Goal: Information Seeking & Learning: Compare options

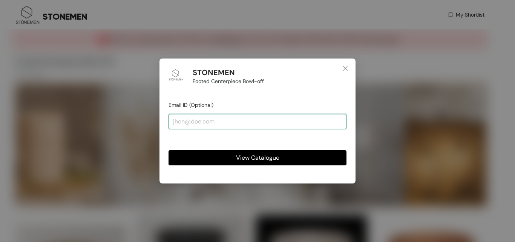
click at [259, 121] on input "email" at bounding box center [258, 121] width 178 height 15
click at [229, 121] on input "email" at bounding box center [258, 121] width 178 height 15
click at [212, 118] on input "email" at bounding box center [258, 121] width 178 height 15
type input "MERCHANT22@STOM"
drag, startPoint x: 246, startPoint y: 121, endPoint x: 101, endPoint y: 112, distance: 145.5
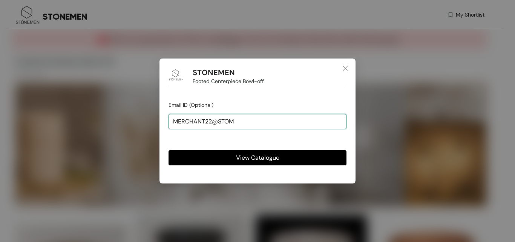
click at [101, 112] on div "STONEMEN Footed Centerpiece Bowl-off Email ID (Optional) MERCHANT22@STOM View C…" at bounding box center [257, 121] width 515 height 242
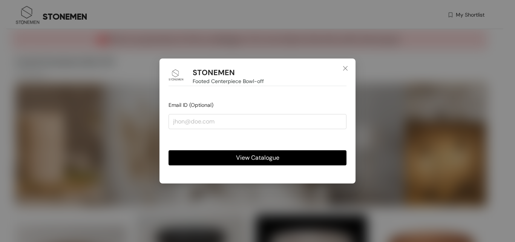
click at [262, 158] on span "View Catalogue" at bounding box center [257, 157] width 43 height 9
click at [345, 69] on icon "close" at bounding box center [345, 68] width 6 height 6
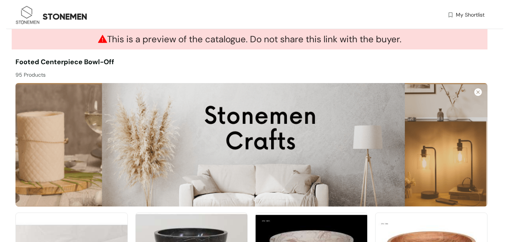
click at [245, 159] on div "STONEMEN Footed Centerpiece Bowl-off Email ID (Optional) View Catalogue" at bounding box center [257, 121] width 515 height 242
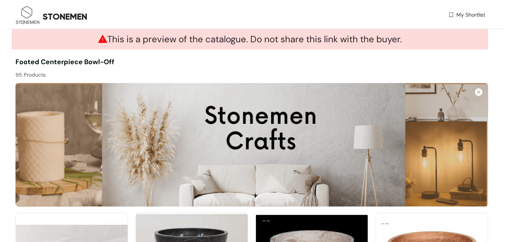
click at [459, 14] on span "My Shortlist" at bounding box center [470, 15] width 29 height 8
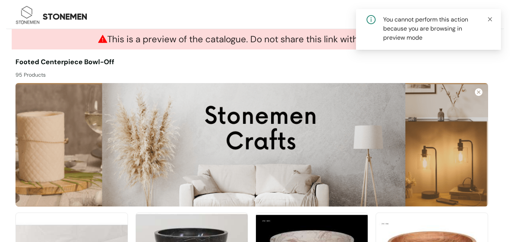
click at [492, 17] on icon "close" at bounding box center [489, 19] width 5 height 5
click at [491, 20] on icon "close" at bounding box center [489, 19] width 5 height 5
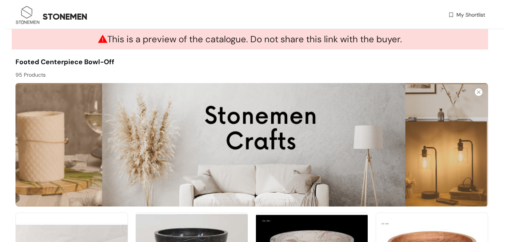
click at [479, 91] on img at bounding box center [478, 92] width 8 height 8
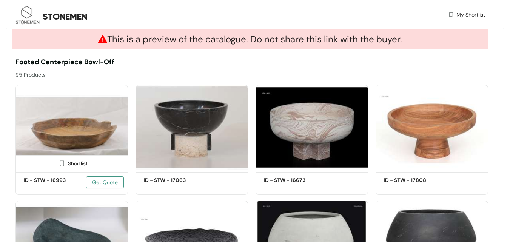
click at [98, 183] on span "Get Quote" at bounding box center [105, 182] width 26 height 8
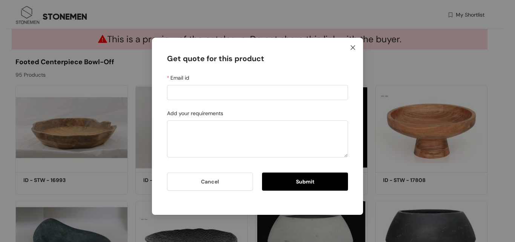
click at [352, 45] on icon "close" at bounding box center [353, 48] width 6 height 6
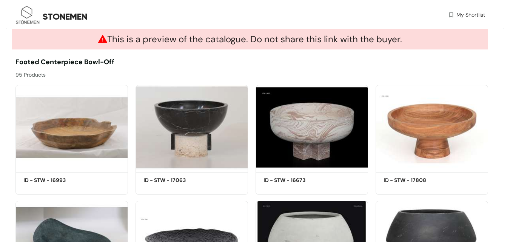
click at [29, 19] on img at bounding box center [27, 15] width 25 height 25
click at [100, 182] on span "Get Quote" at bounding box center [105, 182] width 26 height 8
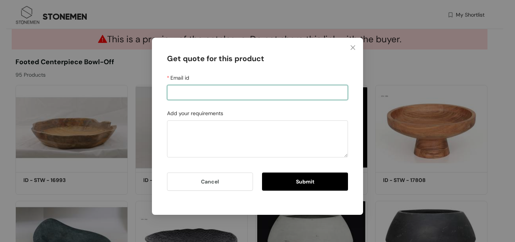
click at [225, 97] on input "Email id" at bounding box center [257, 92] width 181 height 15
type input "merchant22@gmail.com"
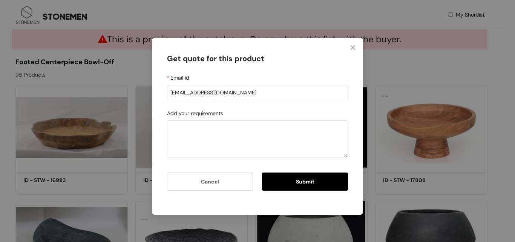
click at [322, 182] on button "Submit" at bounding box center [305, 181] width 86 height 18
click at [296, 180] on span "Submit" at bounding box center [305, 181] width 18 height 8
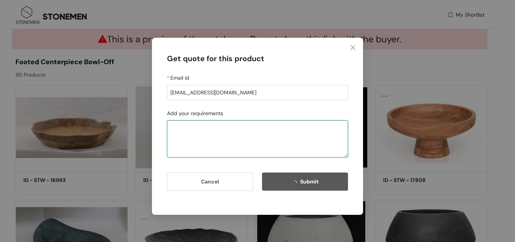
click at [235, 136] on textarea "Add your requirements" at bounding box center [257, 138] width 181 height 37
type textarea "bowl"
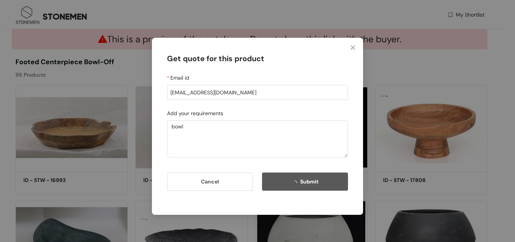
click at [300, 186] on button "Submit" at bounding box center [305, 181] width 86 height 18
click at [313, 181] on span "Submit" at bounding box center [309, 181] width 18 height 8
click at [352, 48] on icon "close" at bounding box center [353, 48] width 6 height 6
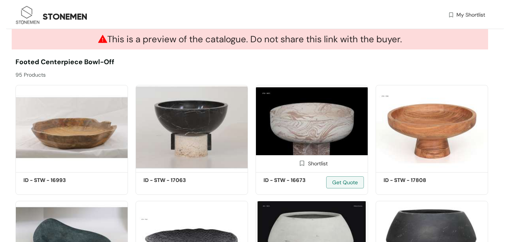
click at [306, 138] on img at bounding box center [311, 127] width 112 height 85
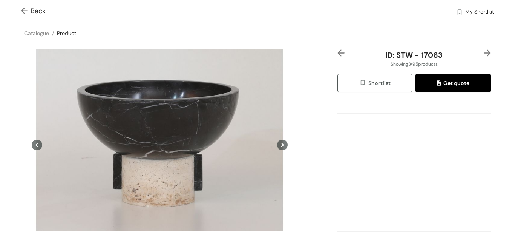
click at [24, 13] on img at bounding box center [25, 12] width 9 height 8
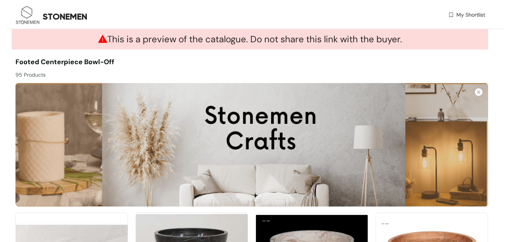
scroll to position [113, 0]
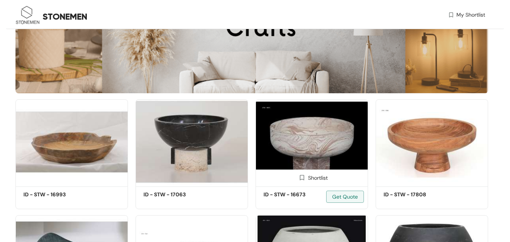
drag, startPoint x: 316, startPoint y: 136, endPoint x: 309, endPoint y: 137, distance: 6.8
click at [309, 137] on img at bounding box center [311, 141] width 112 height 85
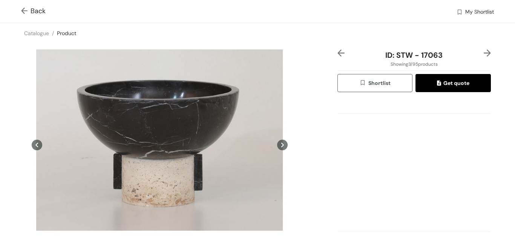
click at [35, 10] on span "Back" at bounding box center [33, 11] width 25 height 10
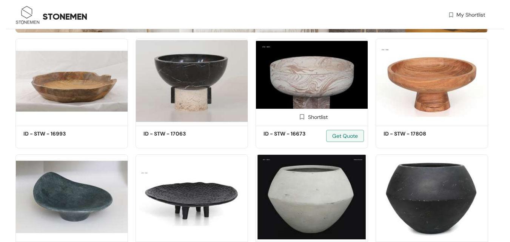
scroll to position [175, 0]
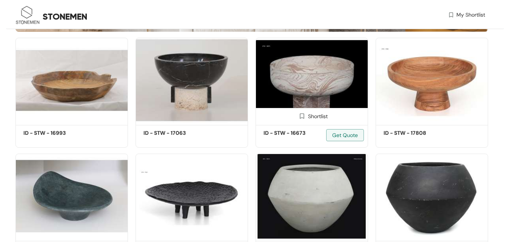
click at [311, 103] on img at bounding box center [311, 80] width 112 height 85
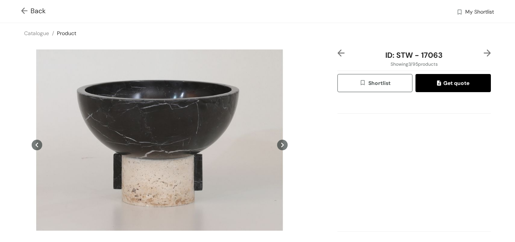
click at [20, 10] on div "Back My Shortlist" at bounding box center [257, 11] width 515 height 23
click at [22, 9] on img at bounding box center [25, 12] width 9 height 8
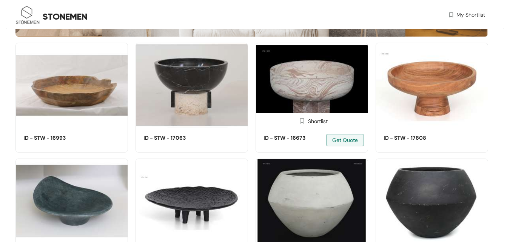
scroll to position [175, 0]
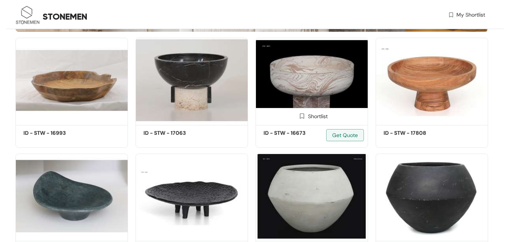
click at [328, 81] on img at bounding box center [311, 80] width 112 height 85
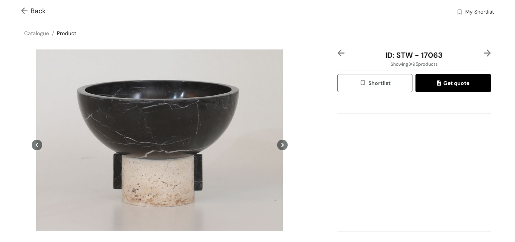
click at [390, 83] on button "Shortlist" at bounding box center [375, 83] width 75 height 18
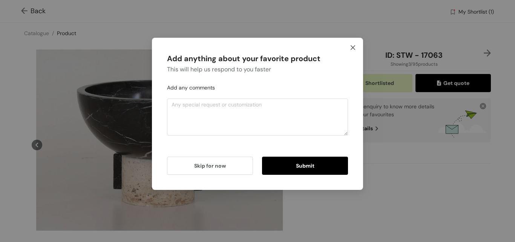
click at [352, 46] on icon "close" at bounding box center [353, 47] width 5 height 5
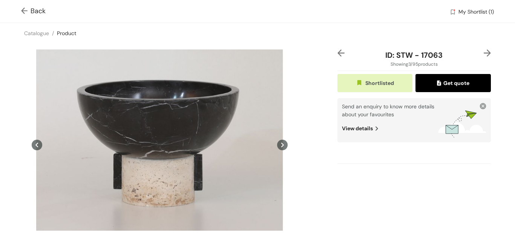
click at [23, 12] on img at bounding box center [25, 12] width 9 height 8
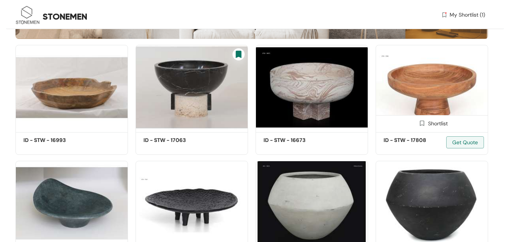
scroll to position [175, 0]
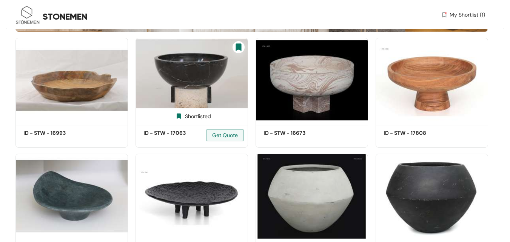
drag, startPoint x: 318, startPoint y: 86, endPoint x: 192, endPoint y: 133, distance: 134.2
click at [192, 133] on h5 "ID - STW - 17063" at bounding box center [175, 133] width 64 height 8
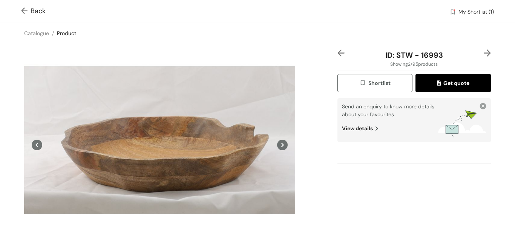
click at [24, 11] on img at bounding box center [25, 12] width 9 height 8
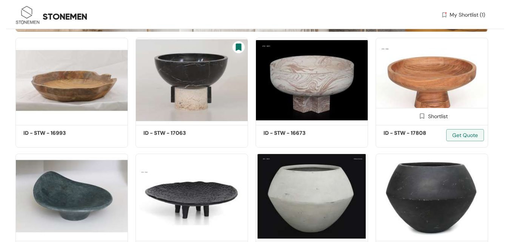
scroll to position [61, 0]
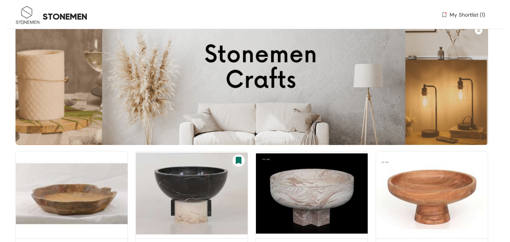
click at [478, 31] on div "STONEMEN My Shortlist (1)" at bounding box center [249, 16] width 469 height 33
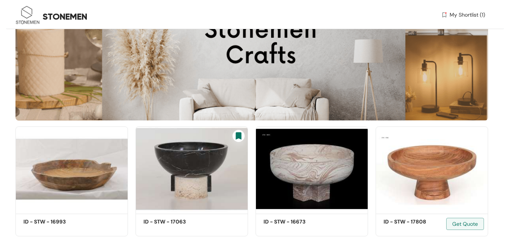
scroll to position [99, 0]
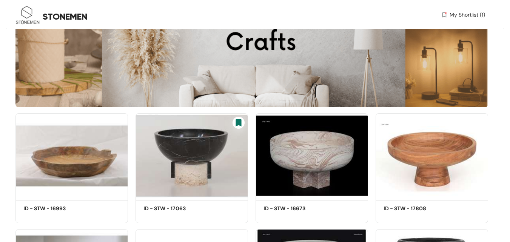
click at [462, 15] on span "My Shortlist (1)" at bounding box center [466, 15] width 35 height 8
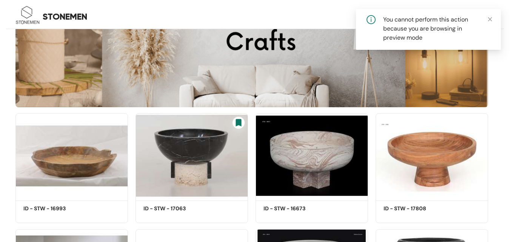
click at [450, 30] on div "You cannot perform this action because you are browsing in preview mode" at bounding box center [437, 28] width 109 height 27
click at [397, 40] on div "You cannot perform this action because you are browsing in preview mode" at bounding box center [437, 28] width 109 height 27
drag, startPoint x: 489, startPoint y: 19, endPoint x: 389, endPoint y: 18, distance: 100.3
click at [484, 20] on div "You cannot perform this action because you are browsing in preview mode" at bounding box center [428, 29] width 145 height 41
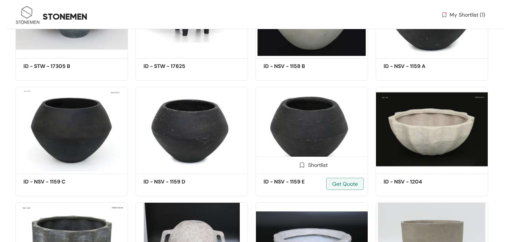
scroll to position [401, 0]
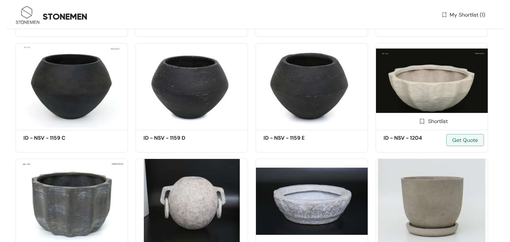
drag, startPoint x: 205, startPoint y: 96, endPoint x: 453, endPoint y: 95, distance: 247.4
click at [453, 95] on img at bounding box center [431, 85] width 112 height 85
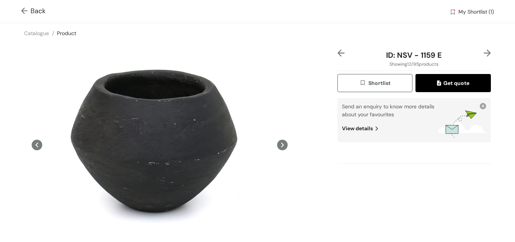
click at [427, 62] on span "Showing 12 / 95 products" at bounding box center [414, 64] width 49 height 7
click at [484, 51] on img at bounding box center [487, 52] width 7 height 7
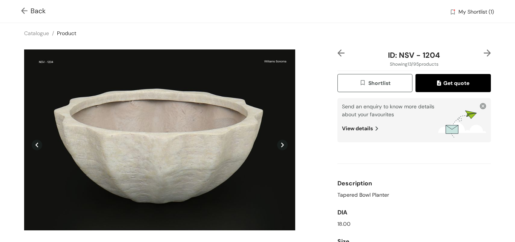
scroll to position [2, 0]
click at [338, 54] on img at bounding box center [341, 52] width 7 height 7
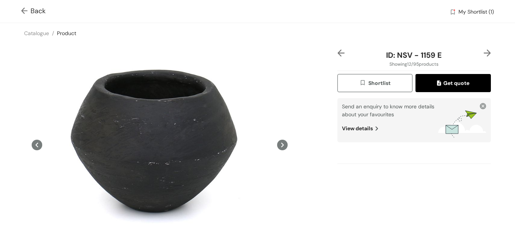
click at [484, 54] on img at bounding box center [487, 52] width 7 height 7
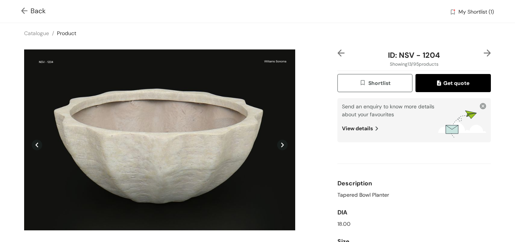
drag, startPoint x: 187, startPoint y: 117, endPoint x: 384, endPoint y: 175, distance: 205.7
click at [384, 176] on div "Description" at bounding box center [415, 183] width 154 height 15
click at [279, 146] on icon at bounding box center [282, 145] width 11 height 11
click at [281, 144] on icon at bounding box center [282, 145] width 3 height 5
click at [25, 14] on img at bounding box center [25, 12] width 9 height 8
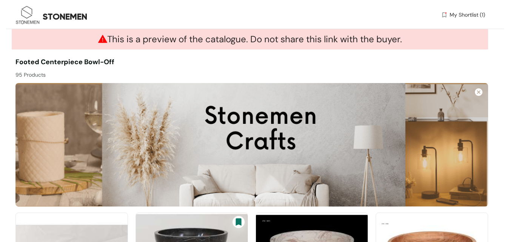
click at [459, 13] on span "My Shortlist (1)" at bounding box center [466, 15] width 35 height 8
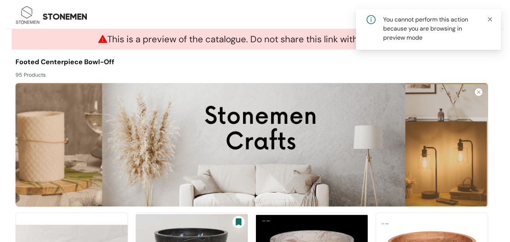
click at [490, 17] on icon "close" at bounding box center [489, 19] width 5 height 5
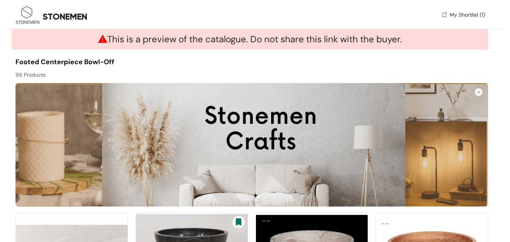
click at [478, 92] on img at bounding box center [478, 92] width 8 height 8
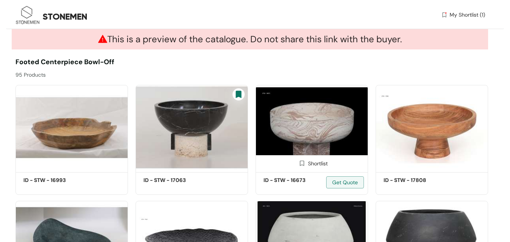
click at [304, 120] on img at bounding box center [311, 127] width 112 height 85
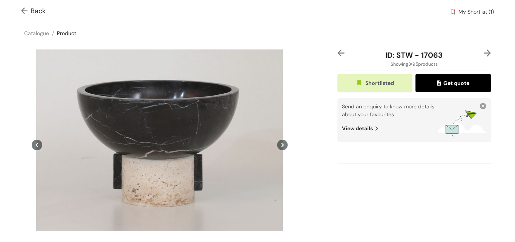
click at [484, 50] on img at bounding box center [487, 52] width 7 height 7
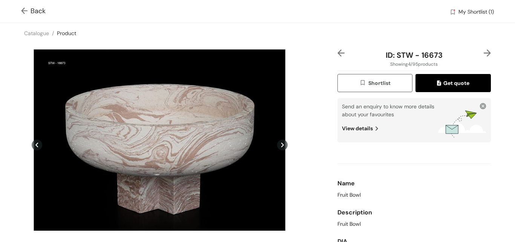
click at [484, 54] on img at bounding box center [487, 52] width 7 height 7
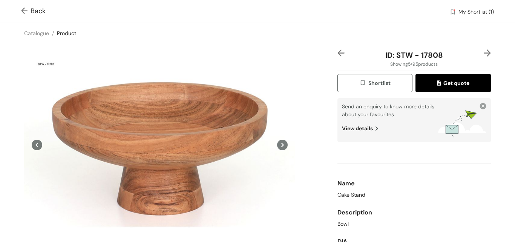
click at [38, 148] on icon at bounding box center [37, 145] width 11 height 11
click at [37, 148] on icon at bounding box center [37, 145] width 11 height 11
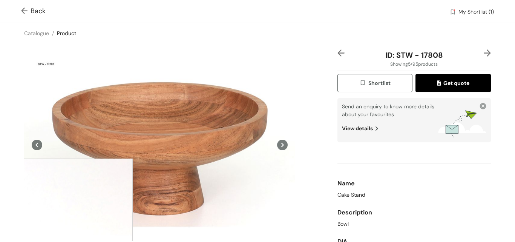
click at [57, 234] on div at bounding box center [57, 233] width 151 height 151
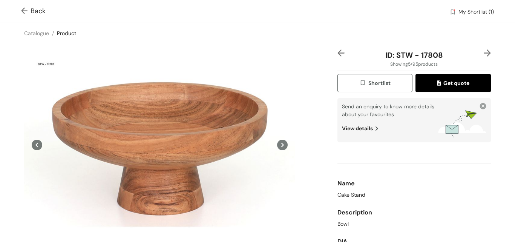
click at [338, 53] on img at bounding box center [341, 52] width 7 height 7
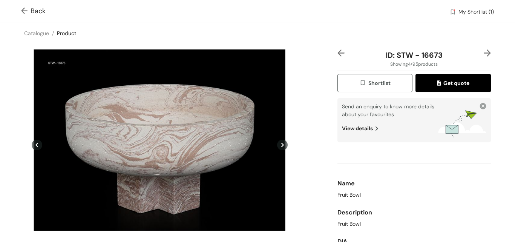
click at [338, 53] on img at bounding box center [341, 52] width 7 height 7
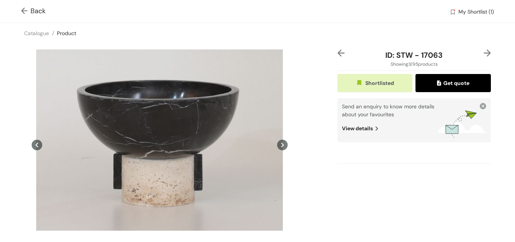
click at [338, 53] on img at bounding box center [341, 52] width 7 height 7
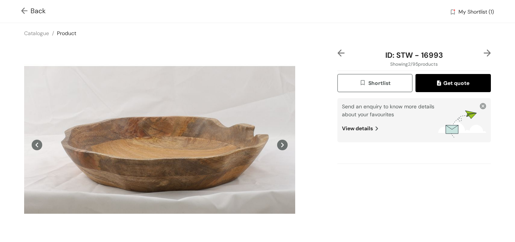
click at [338, 53] on img at bounding box center [341, 52] width 7 height 7
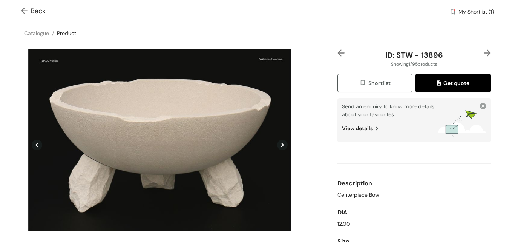
drag, startPoint x: 183, startPoint y: 136, endPoint x: 413, endPoint y: 104, distance: 231.9
click at [413, 104] on span "Send an enquiry to know more details about your favourites" at bounding box center [388, 110] width 92 height 15
click at [373, 125] on img at bounding box center [375, 128] width 5 height 8
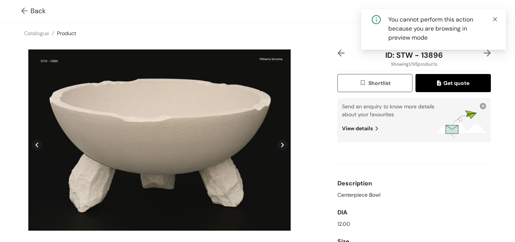
click at [495, 18] on icon "close" at bounding box center [495, 19] width 5 height 5
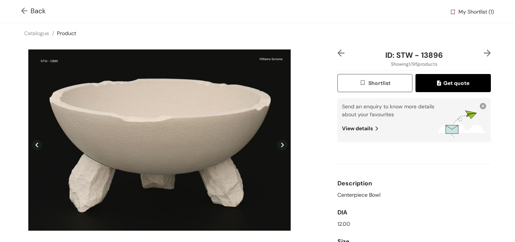
click at [38, 145] on icon at bounding box center [37, 145] width 11 height 11
click at [278, 146] on icon at bounding box center [282, 145] width 11 height 11
click at [280, 142] on icon at bounding box center [282, 145] width 11 height 11
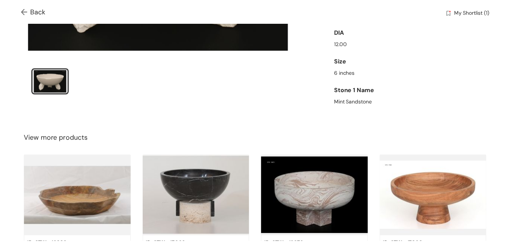
scroll to position [66, 0]
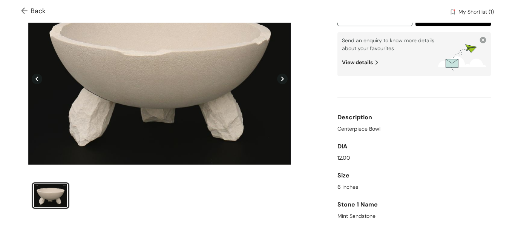
click at [23, 10] on img at bounding box center [25, 12] width 9 height 8
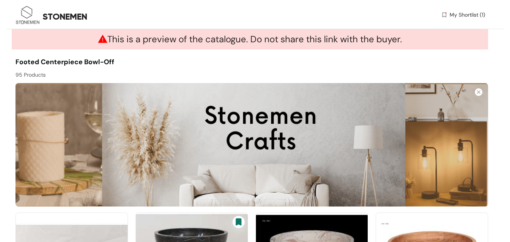
click at [471, 20] on div "My Shortlist (1)" at bounding box center [367, 16] width 235 height 11
click at [471, 15] on span "My Shortlist (1)" at bounding box center [466, 15] width 35 height 8
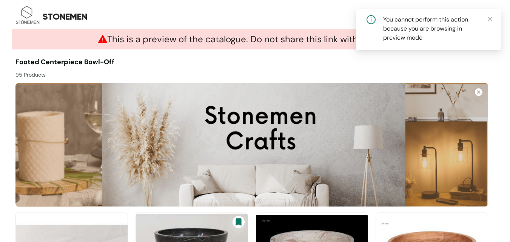
click at [458, 68] on div at bounding box center [370, 68] width 236 height 22
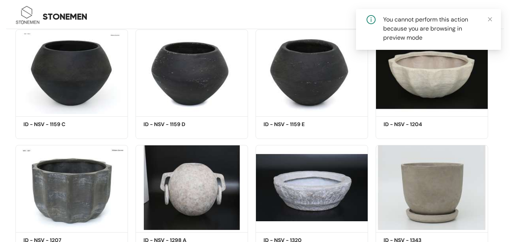
scroll to position [415, 0]
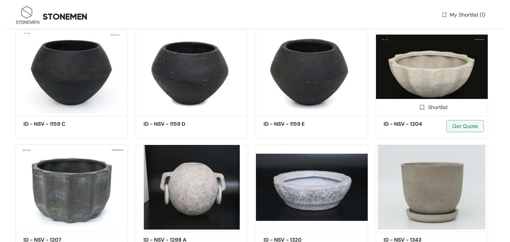
click at [424, 78] on img at bounding box center [431, 71] width 112 height 85
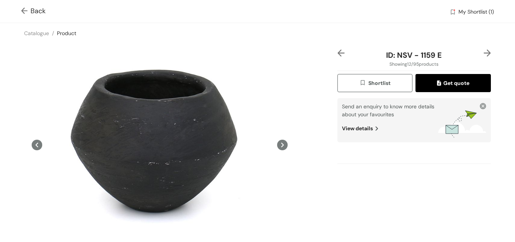
click at [24, 10] on img at bounding box center [25, 12] width 9 height 8
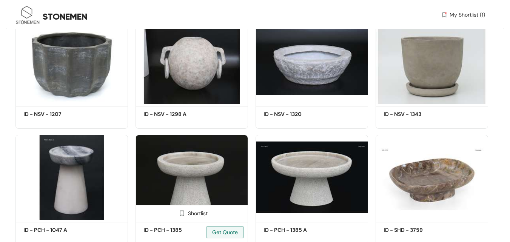
scroll to position [566, 0]
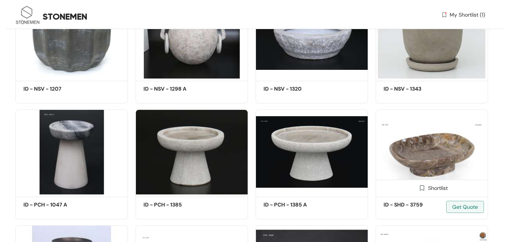
drag, startPoint x: 187, startPoint y: 143, endPoint x: 440, endPoint y: 134, distance: 252.9
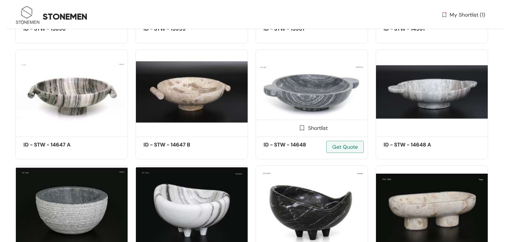
scroll to position [1395, 0]
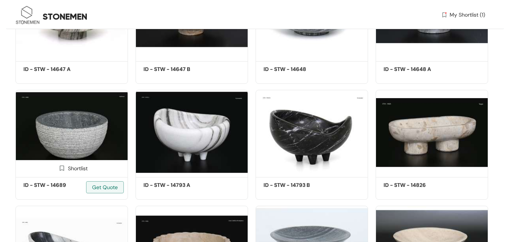
click at [115, 150] on img at bounding box center [71, 132] width 112 height 85
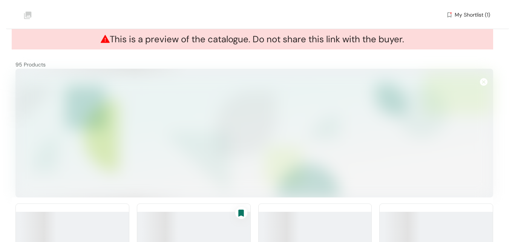
click at [21, 10] on img at bounding box center [27, 15] width 25 height 25
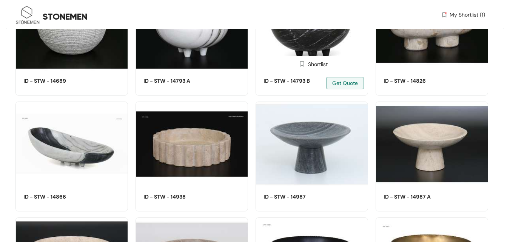
scroll to position [1513, 0]
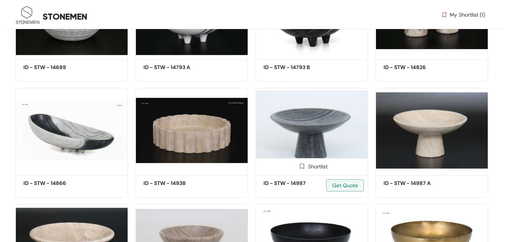
drag, startPoint x: 301, startPoint y: 120, endPoint x: 324, endPoint y: 113, distance: 23.7
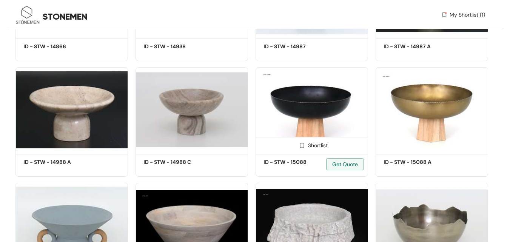
scroll to position [1739, 0]
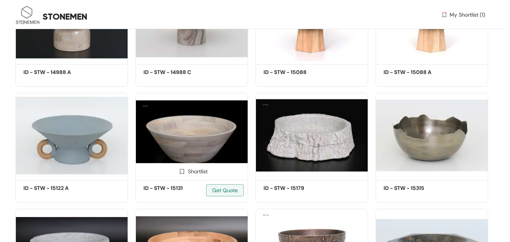
drag, startPoint x: 68, startPoint y: 121, endPoint x: 177, endPoint y: 125, distance: 109.5
click at [177, 125] on img at bounding box center [191, 135] width 112 height 85
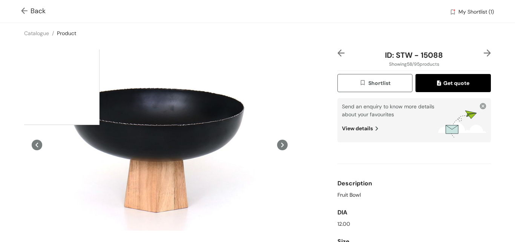
drag, startPoint x: 177, startPoint y: 125, endPoint x: 24, endPoint y: 12, distance: 190.4
click at [24, 12] on img at bounding box center [25, 12] width 9 height 8
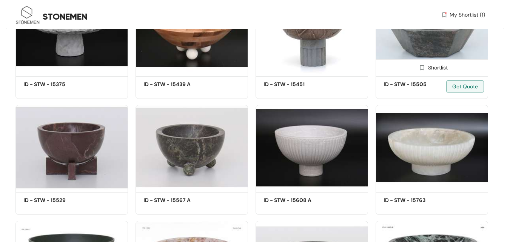
scroll to position [1966, 0]
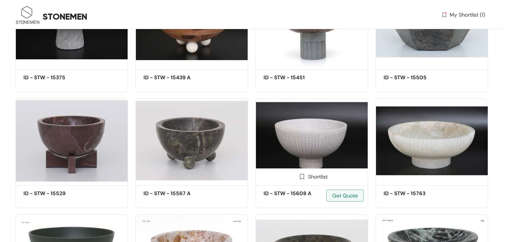
click at [330, 128] on img at bounding box center [311, 140] width 112 height 85
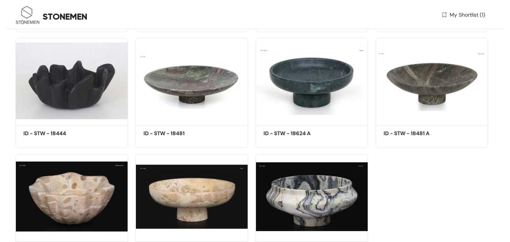
scroll to position [2758, 0]
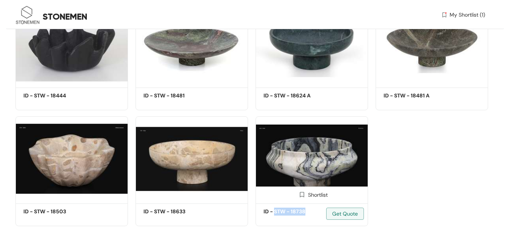
drag, startPoint x: 308, startPoint y: 210, endPoint x: 275, endPoint y: 212, distance: 32.9
click at [275, 212] on h5 "ID - STW - 18738" at bounding box center [295, 211] width 64 height 8
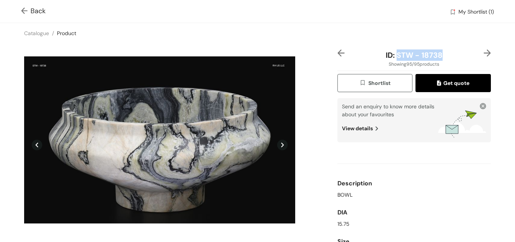
drag, startPoint x: 450, startPoint y: 52, endPoint x: 395, endPoint y: 57, distance: 55.7
click at [395, 57] on div "ID: STW - 18738" at bounding box center [414, 54] width 128 height 11
copy span "STW - 18738"
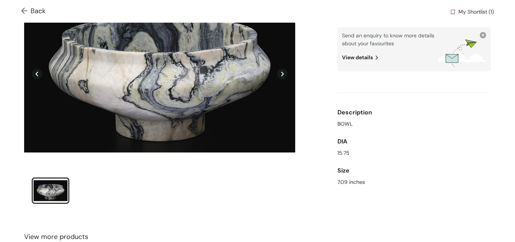
scroll to position [75, 0]
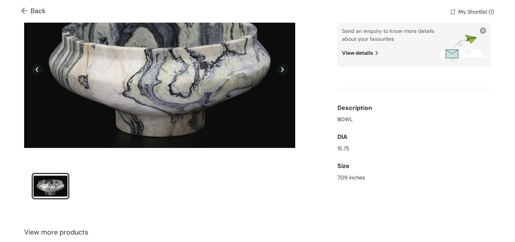
click at [347, 136] on div "DIA" at bounding box center [415, 136] width 154 height 15
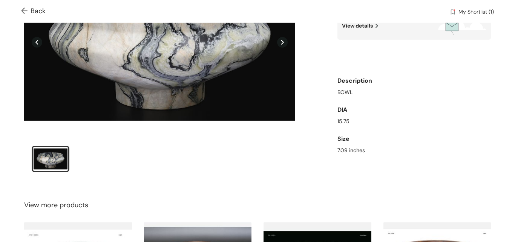
scroll to position [0, 0]
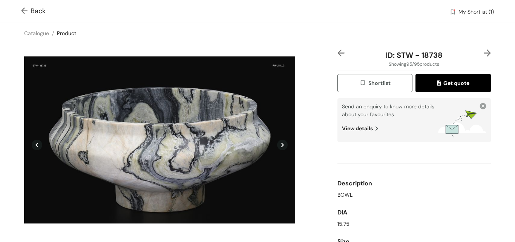
click at [37, 146] on icon at bounding box center [37, 145] width 11 height 11
click at [36, 146] on icon at bounding box center [37, 145] width 11 height 11
click at [338, 55] on img at bounding box center [341, 52] width 7 height 7
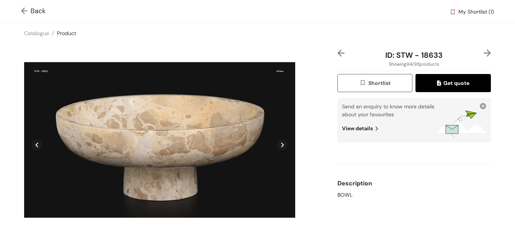
click at [338, 55] on img at bounding box center [341, 52] width 7 height 7
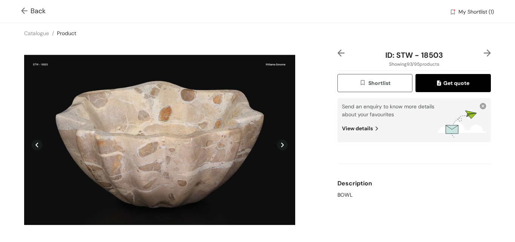
click at [338, 55] on img at bounding box center [341, 52] width 7 height 7
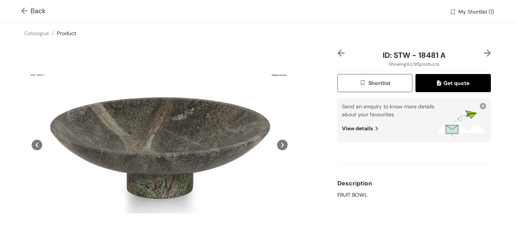
click at [338, 55] on img at bounding box center [341, 52] width 7 height 7
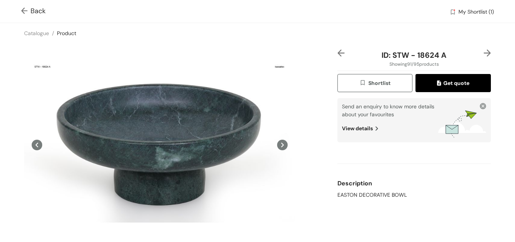
click at [338, 55] on img at bounding box center [341, 52] width 7 height 7
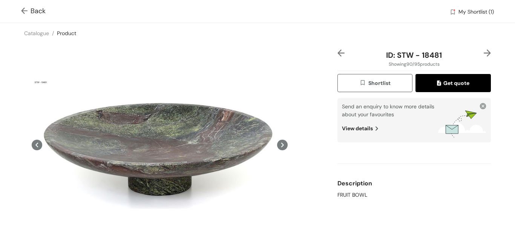
click at [338, 55] on img at bounding box center [341, 52] width 7 height 7
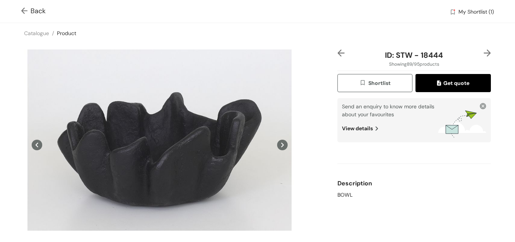
click at [338, 55] on img at bounding box center [341, 52] width 7 height 7
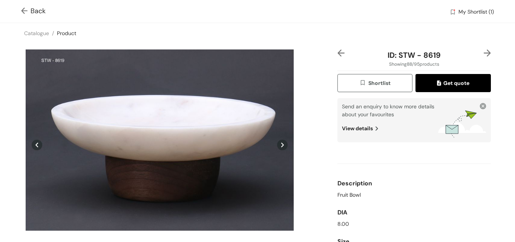
click at [338, 55] on img at bounding box center [341, 52] width 7 height 7
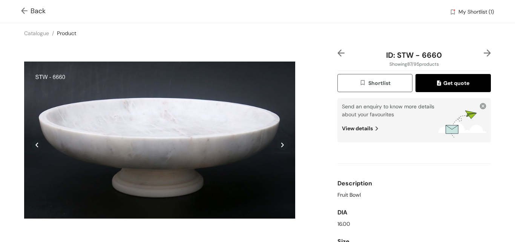
click at [338, 55] on img at bounding box center [341, 52] width 7 height 7
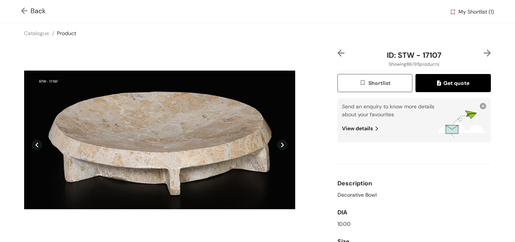
click at [338, 55] on img at bounding box center [341, 52] width 7 height 7
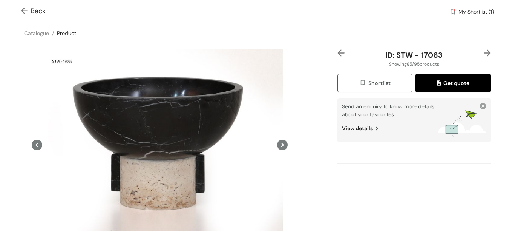
click at [338, 55] on img at bounding box center [341, 52] width 7 height 7
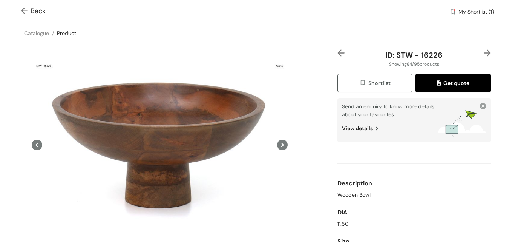
click at [338, 55] on img at bounding box center [341, 52] width 7 height 7
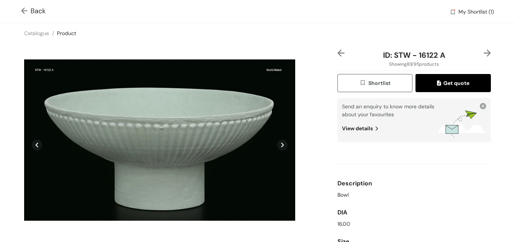
click at [338, 55] on img at bounding box center [341, 52] width 7 height 7
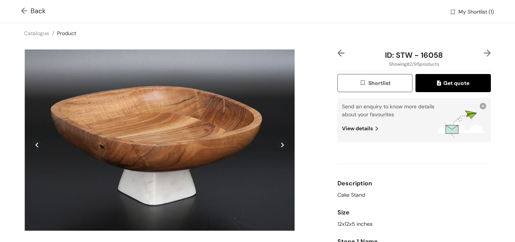
click at [338, 55] on img at bounding box center [341, 52] width 7 height 7
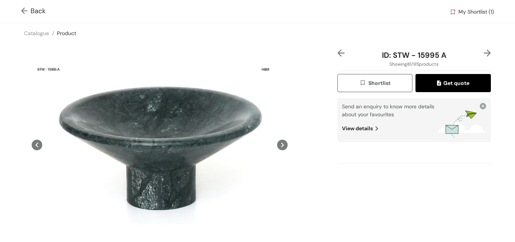
click at [338, 55] on img at bounding box center [341, 52] width 7 height 7
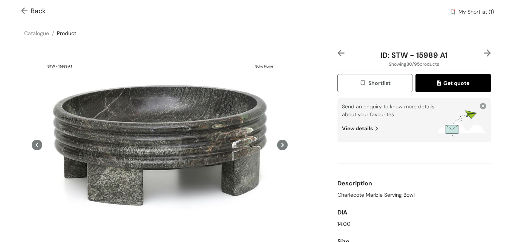
click at [338, 55] on img at bounding box center [341, 52] width 7 height 7
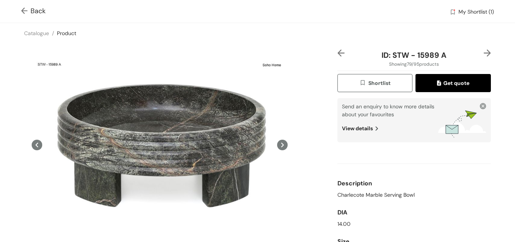
click at [338, 55] on img at bounding box center [341, 52] width 7 height 7
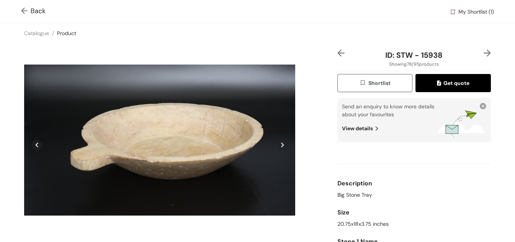
click at [338, 55] on img at bounding box center [341, 52] width 7 height 7
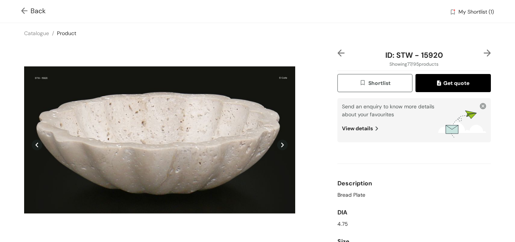
click at [338, 55] on img at bounding box center [341, 52] width 7 height 7
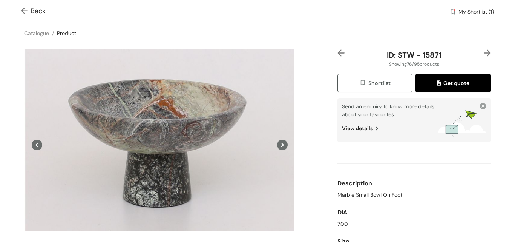
click at [279, 144] on icon at bounding box center [282, 145] width 11 height 11
click at [484, 53] on img at bounding box center [487, 52] width 7 height 7
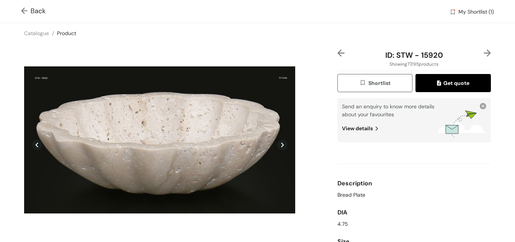
click at [484, 53] on img at bounding box center [487, 52] width 7 height 7
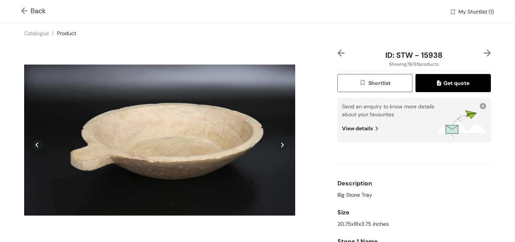
click at [484, 53] on img at bounding box center [487, 52] width 7 height 7
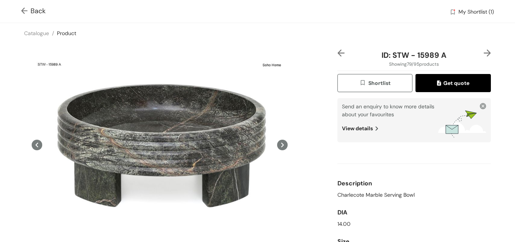
click at [484, 53] on img at bounding box center [487, 52] width 7 height 7
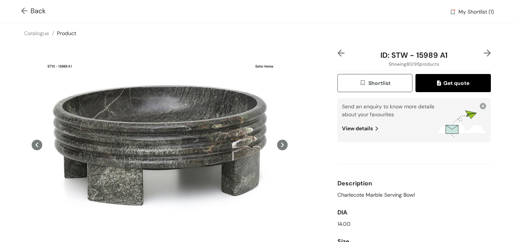
click at [484, 53] on img at bounding box center [487, 52] width 7 height 7
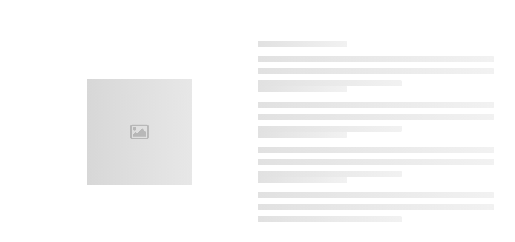
click at [483, 53] on div at bounding box center [376, 63] width 236 height 45
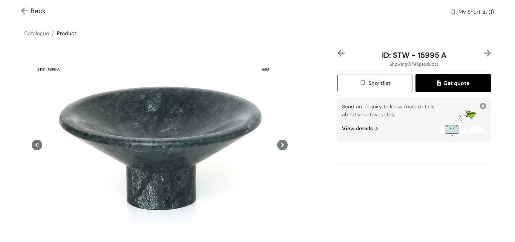
click at [484, 53] on img at bounding box center [487, 52] width 7 height 7
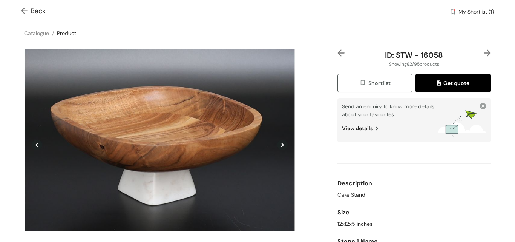
click at [484, 53] on img at bounding box center [487, 52] width 7 height 7
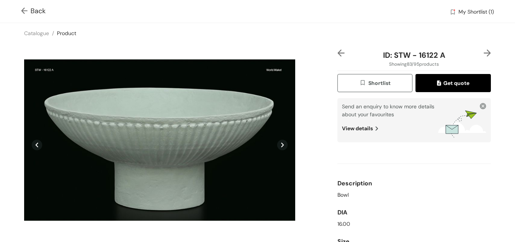
click at [484, 53] on img at bounding box center [487, 52] width 7 height 7
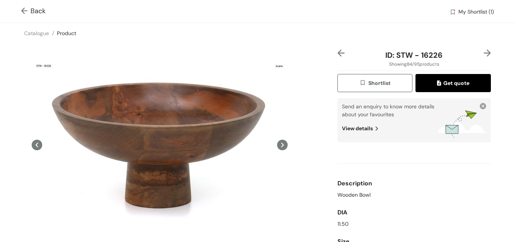
click at [484, 53] on img at bounding box center [487, 52] width 7 height 7
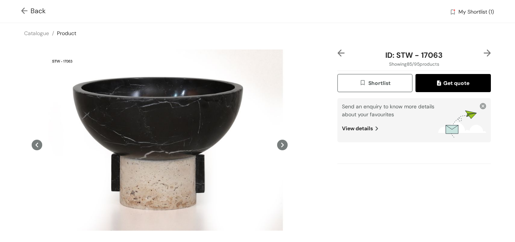
click at [484, 53] on img at bounding box center [487, 52] width 7 height 7
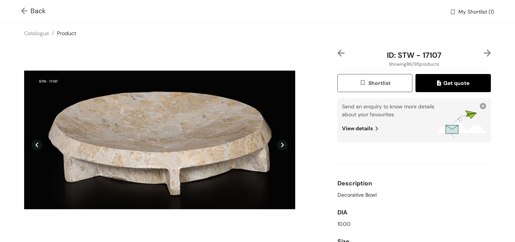
click at [484, 53] on img at bounding box center [487, 52] width 7 height 7
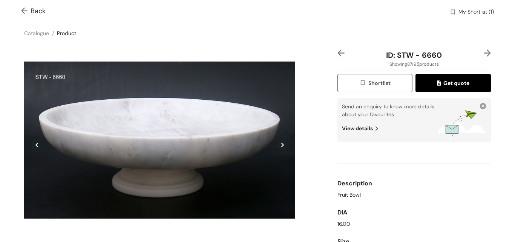
click at [484, 53] on img at bounding box center [487, 52] width 7 height 7
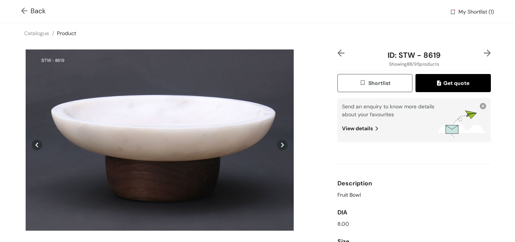
click at [484, 53] on img at bounding box center [487, 52] width 7 height 7
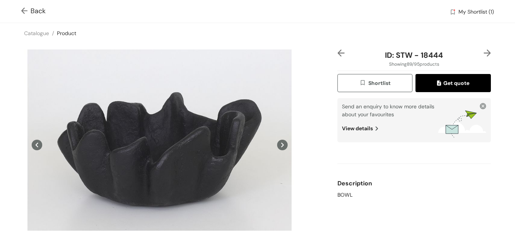
click at [484, 53] on img at bounding box center [487, 52] width 7 height 7
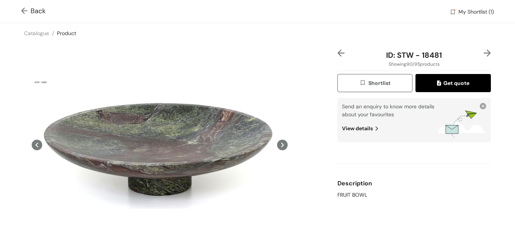
click at [484, 53] on img at bounding box center [487, 52] width 7 height 7
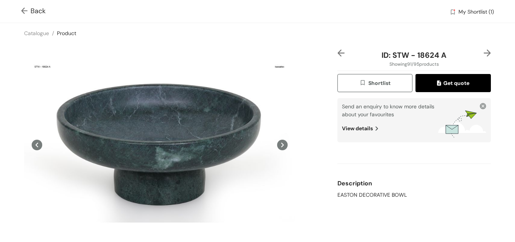
click at [484, 53] on img at bounding box center [487, 52] width 7 height 7
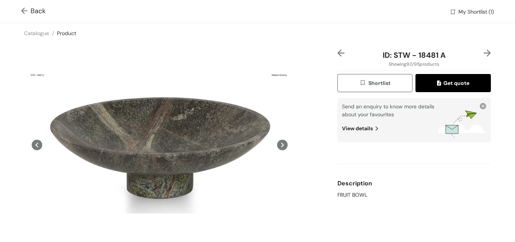
click at [484, 53] on img at bounding box center [487, 52] width 7 height 7
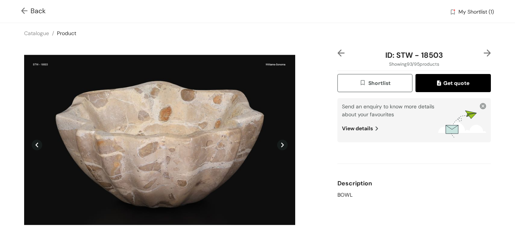
click at [484, 53] on img at bounding box center [487, 52] width 7 height 7
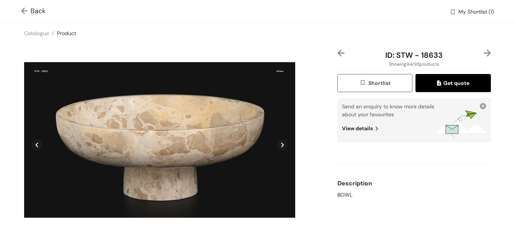
click at [484, 53] on img at bounding box center [487, 52] width 7 height 7
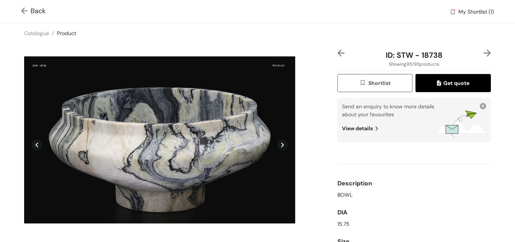
click at [484, 53] on img at bounding box center [487, 52] width 7 height 7
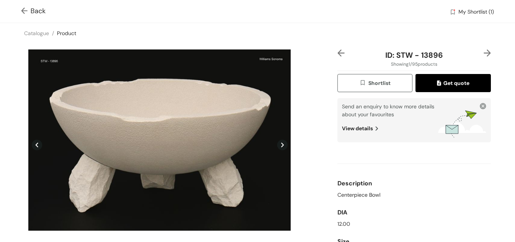
click at [339, 55] on img at bounding box center [341, 52] width 7 height 7
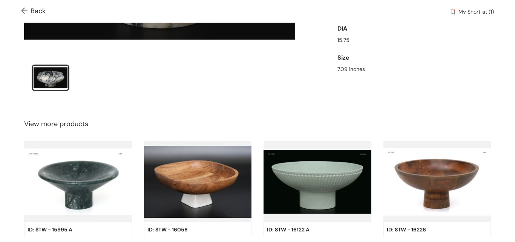
scroll to position [242, 0]
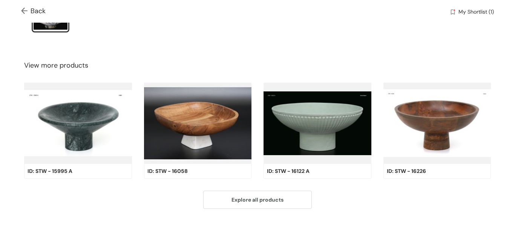
click at [318, 137] on img at bounding box center [318, 123] width 108 height 81
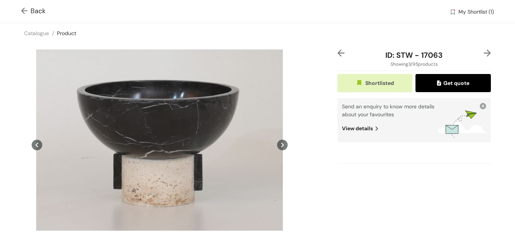
click at [281, 144] on icon at bounding box center [282, 145] width 11 height 11
click at [29, 14] on img at bounding box center [25, 12] width 9 height 8
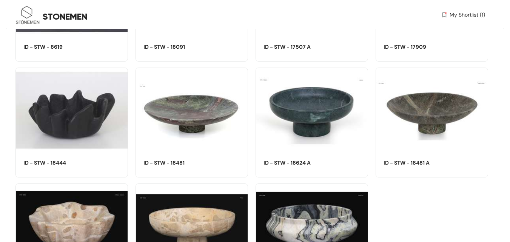
scroll to position [2615, 0]
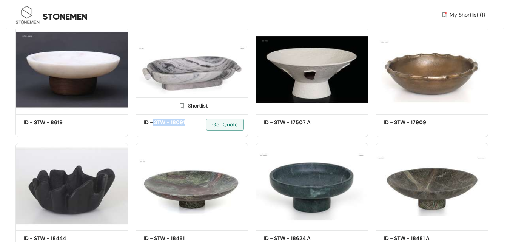
drag, startPoint x: 191, startPoint y: 122, endPoint x: 153, endPoint y: 123, distance: 38.5
click at [153, 123] on h5 "ID - STW - 18091" at bounding box center [175, 122] width 64 height 8
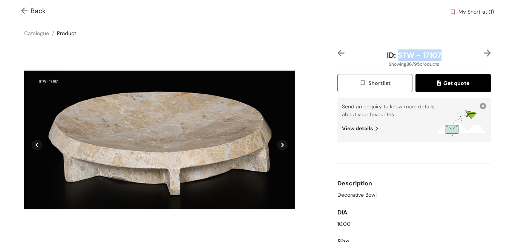
drag, startPoint x: 445, startPoint y: 54, endPoint x: 393, endPoint y: 53, distance: 52.1
click at [393, 53] on div "ID: STW - 17107" at bounding box center [414, 54] width 128 height 11
copy span "STW - 17107"
click at [23, 13] on img at bounding box center [25, 12] width 9 height 8
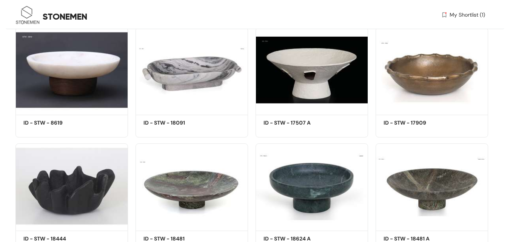
scroll to position [2615, 0]
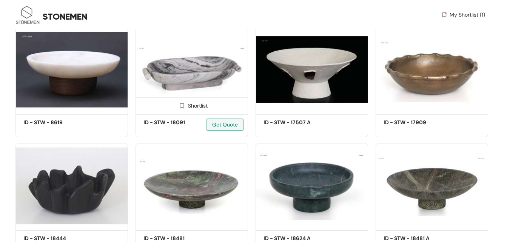
click at [222, 112] on div "Shortlist" at bounding box center [192, 104] width 112 height 15
click at [227, 94] on img at bounding box center [191, 69] width 112 height 85
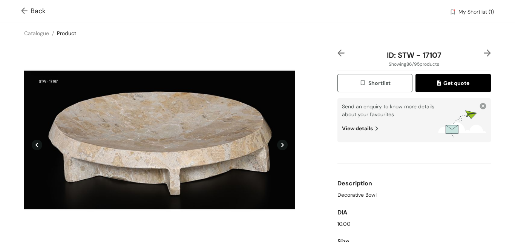
click at [484, 53] on img at bounding box center [487, 52] width 7 height 7
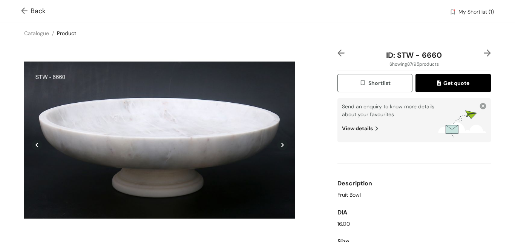
click at [484, 53] on img at bounding box center [487, 52] width 7 height 7
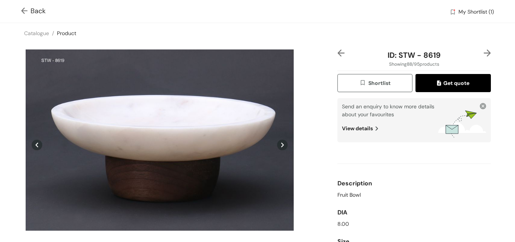
click at [484, 53] on img at bounding box center [487, 52] width 7 height 7
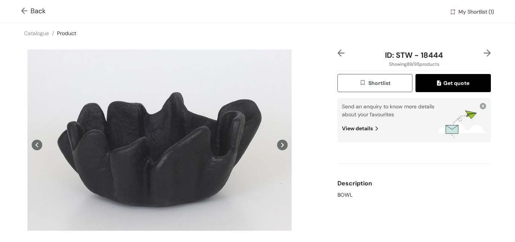
click at [484, 53] on img at bounding box center [487, 52] width 7 height 7
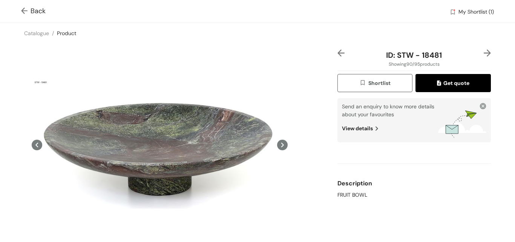
click at [484, 53] on img at bounding box center [487, 52] width 7 height 7
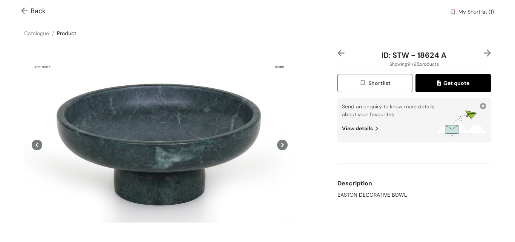
click at [484, 53] on img at bounding box center [487, 52] width 7 height 7
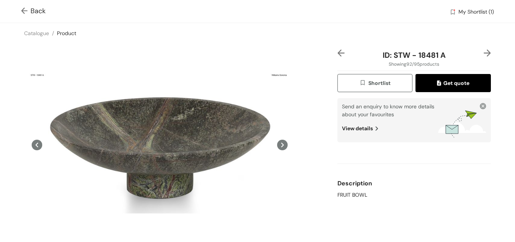
click at [484, 53] on img at bounding box center [487, 52] width 7 height 7
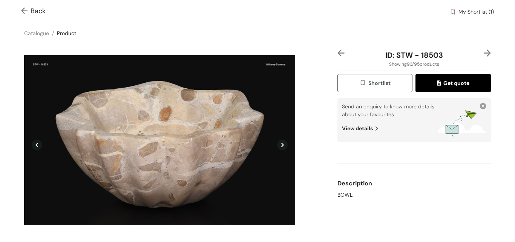
click at [338, 53] on img at bounding box center [341, 52] width 7 height 7
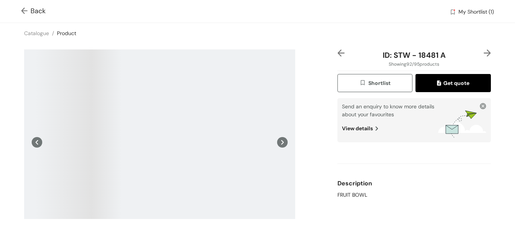
click at [338, 53] on img at bounding box center [341, 52] width 7 height 7
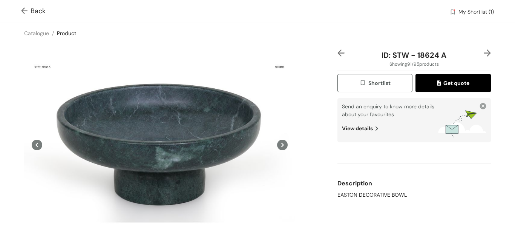
click at [338, 53] on img at bounding box center [341, 52] width 7 height 7
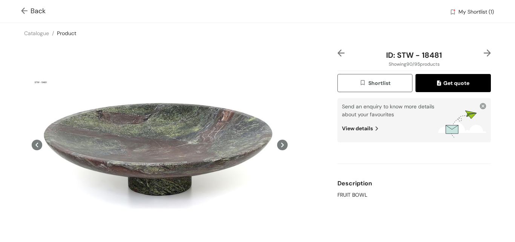
click at [338, 53] on img at bounding box center [341, 52] width 7 height 7
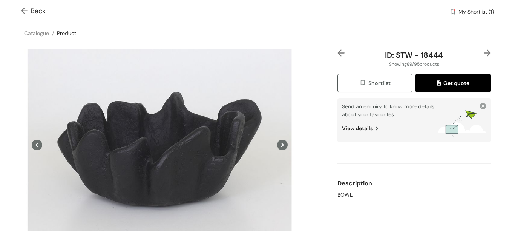
click at [338, 53] on img at bounding box center [341, 52] width 7 height 7
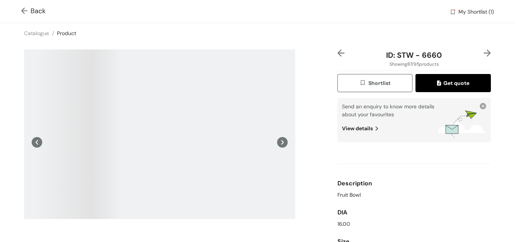
click at [338, 53] on img at bounding box center [341, 52] width 7 height 7
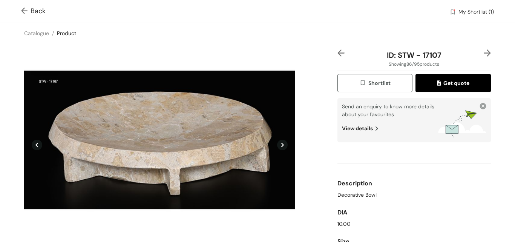
click at [338, 53] on img at bounding box center [341, 52] width 7 height 7
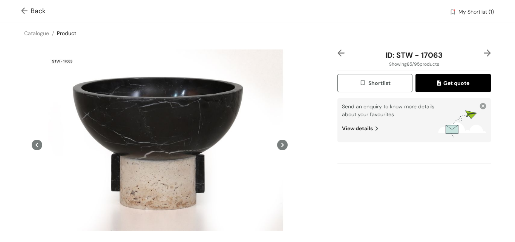
click at [338, 53] on img at bounding box center [341, 52] width 7 height 7
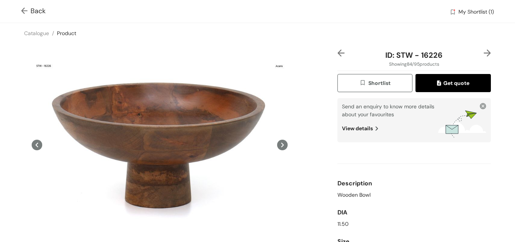
click at [338, 53] on img at bounding box center [341, 52] width 7 height 7
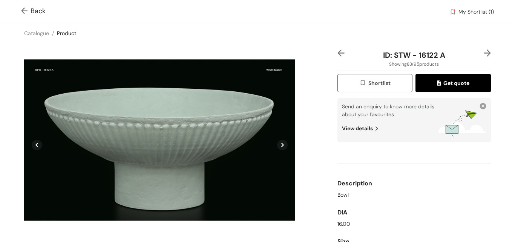
click at [338, 53] on img at bounding box center [341, 52] width 7 height 7
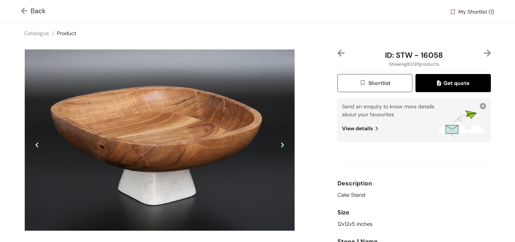
click at [338, 53] on img at bounding box center [341, 52] width 7 height 7
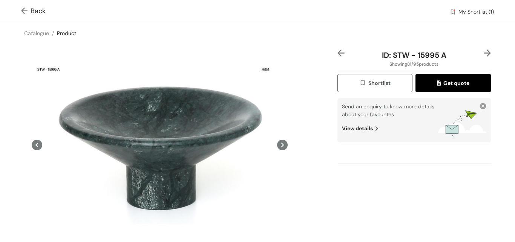
click at [338, 53] on img at bounding box center [341, 52] width 7 height 7
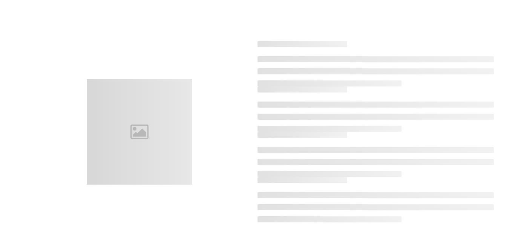
click at [335, 53] on div at bounding box center [376, 63] width 236 height 45
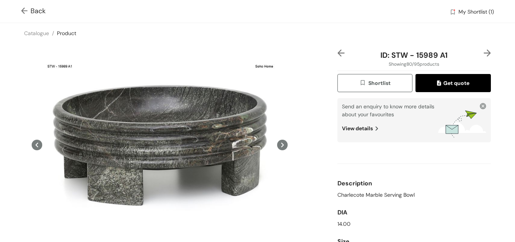
click at [338, 53] on img at bounding box center [341, 52] width 7 height 7
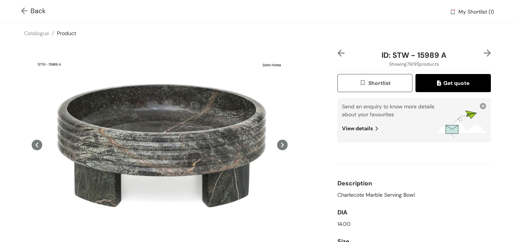
click at [338, 53] on img at bounding box center [341, 52] width 7 height 7
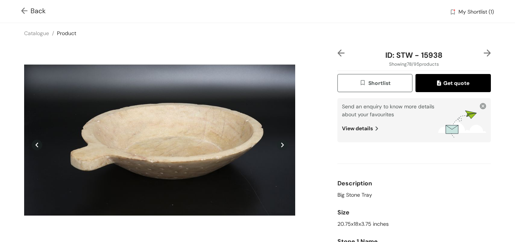
click at [338, 53] on img at bounding box center [341, 52] width 7 height 7
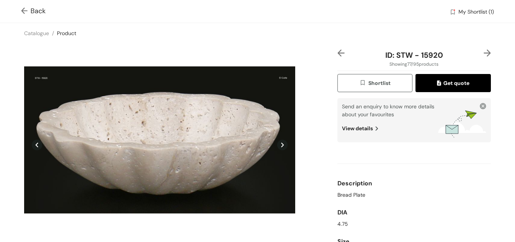
click at [338, 53] on img at bounding box center [341, 52] width 7 height 7
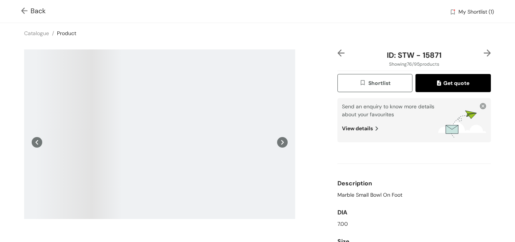
click at [338, 53] on img at bounding box center [341, 52] width 7 height 7
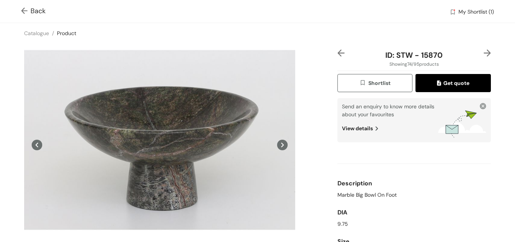
click at [484, 55] on img at bounding box center [487, 52] width 7 height 7
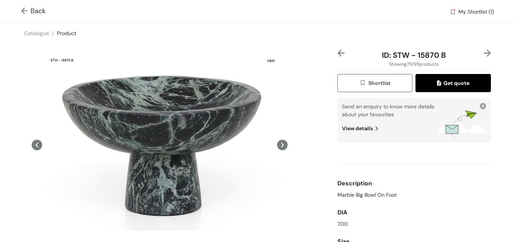
click at [484, 55] on img at bounding box center [487, 52] width 7 height 7
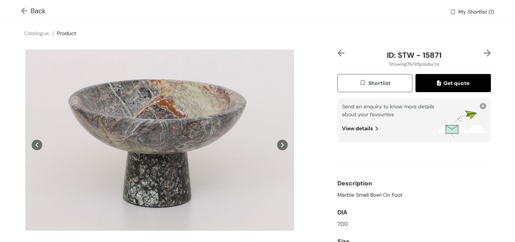
click at [484, 52] on img at bounding box center [487, 52] width 7 height 7
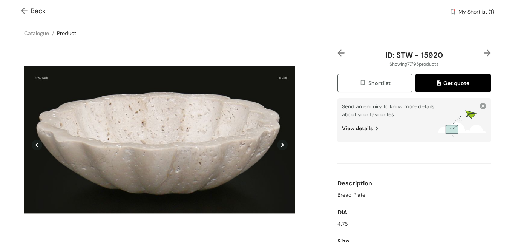
click at [484, 52] on img at bounding box center [487, 52] width 7 height 7
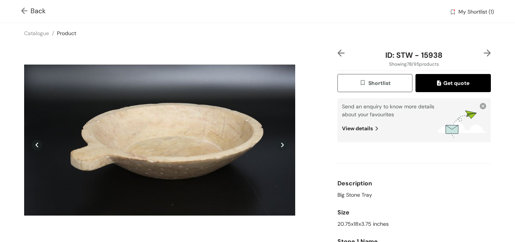
click at [484, 52] on img at bounding box center [487, 52] width 7 height 7
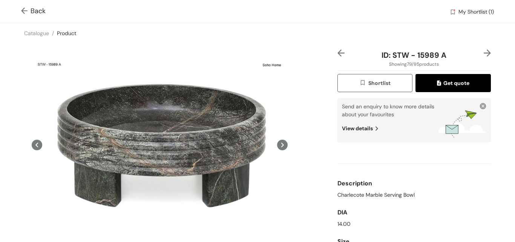
click at [484, 52] on img at bounding box center [487, 52] width 7 height 7
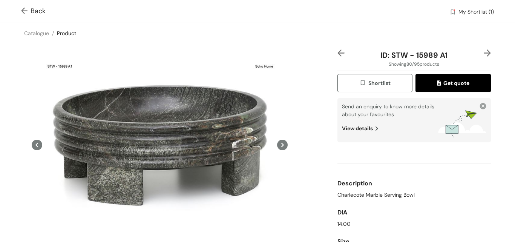
click at [484, 52] on img at bounding box center [487, 52] width 7 height 7
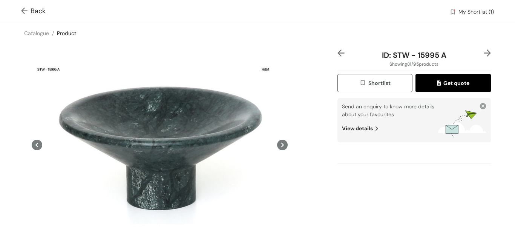
click at [336, 52] on div "ID: STW - 15995 A Showing 81 / 95 products Shortlist Get quote Send an enquiry …" at bounding box center [414, 188] width 157 height 279
click at [339, 52] on img at bounding box center [341, 52] width 7 height 7
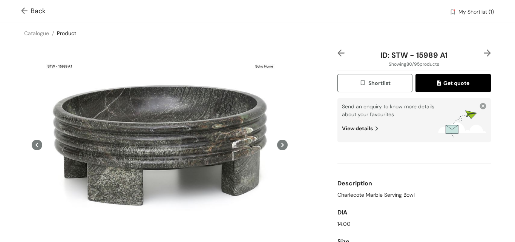
click at [339, 52] on img at bounding box center [341, 52] width 7 height 7
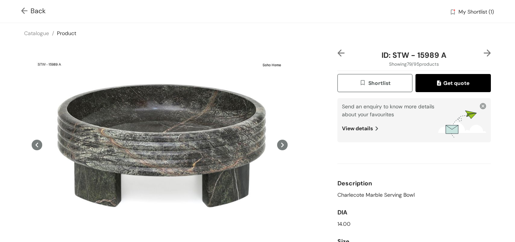
click at [484, 55] on img at bounding box center [487, 52] width 7 height 7
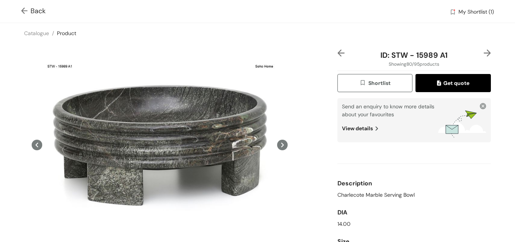
click at [336, 49] on div "ID: STW - 15989 A1 Showing 80 / 95 products Shortlist Get quote Send an enquiry…" at bounding box center [257, 171] width 518 height 257
click at [338, 55] on img at bounding box center [341, 52] width 7 height 7
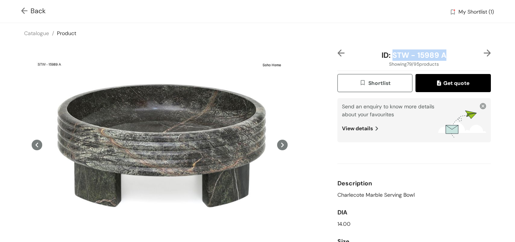
drag, startPoint x: 451, startPoint y: 57, endPoint x: 390, endPoint y: 55, distance: 60.8
click at [390, 55] on div "ID: STW - 15989 A" at bounding box center [414, 54] width 128 height 11
copy span "STW - 15989 A"
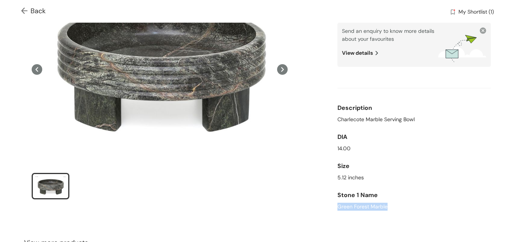
drag, startPoint x: 388, startPoint y: 206, endPoint x: 333, endPoint y: 204, distance: 55.5
click at [336, 204] on div "ID: STW - 15989 A Showing 79 / 95 products Shortlist Get quote Send an enquiry …" at bounding box center [414, 96] width 157 height 245
copy div "Green Forest Marble"
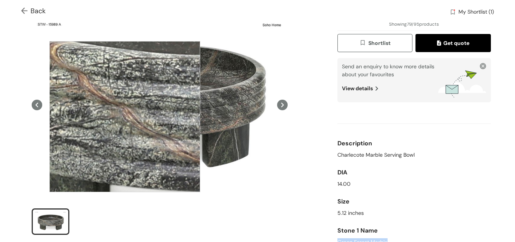
scroll to position [0, 0]
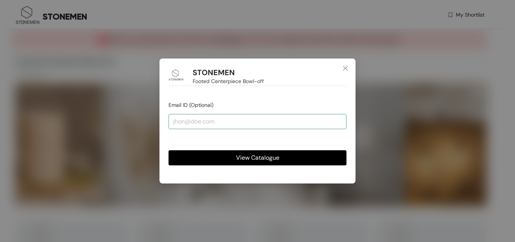
click at [264, 164] on button "View Catalogue" at bounding box center [258, 157] width 178 height 15
click at [271, 153] on span "View Catalogue" at bounding box center [257, 157] width 43 height 9
click at [271, 121] on input "email" at bounding box center [258, 121] width 178 height 15
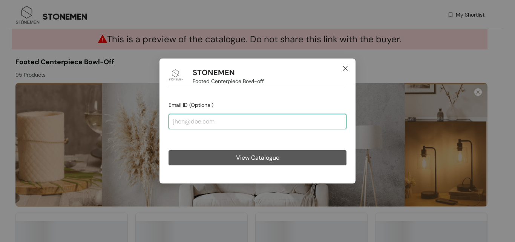
click at [277, 117] on input "email" at bounding box center [258, 121] width 178 height 15
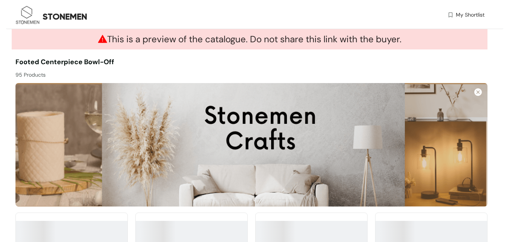
click at [276, 110] on icon "close" at bounding box center [275, 110] width 1 height 1
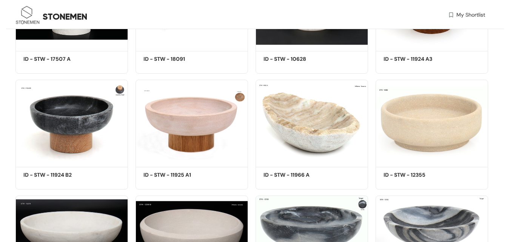
scroll to position [830, 0]
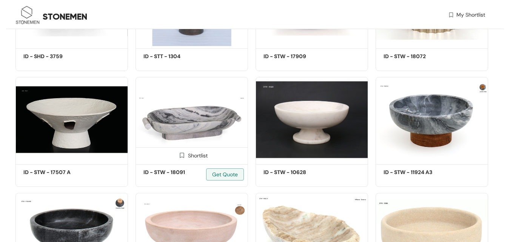
click at [206, 108] on img at bounding box center [191, 119] width 112 height 85
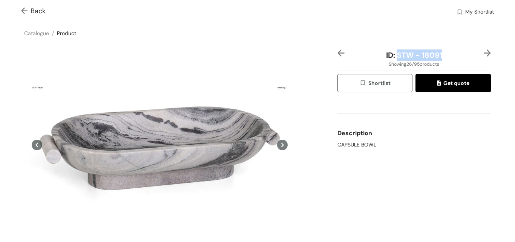
drag, startPoint x: 444, startPoint y: 54, endPoint x: 395, endPoint y: 58, distance: 49.1
click at [395, 58] on div "ID: STW - 18091" at bounding box center [414, 54] width 128 height 11
copy span "STW - 18091"
click at [484, 54] on img at bounding box center [487, 52] width 7 height 7
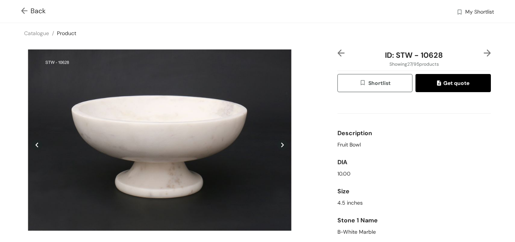
click at [338, 54] on img at bounding box center [341, 52] width 7 height 7
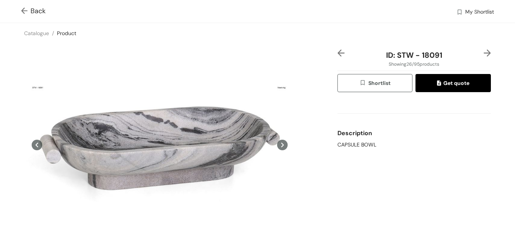
click at [484, 52] on img at bounding box center [487, 52] width 7 height 7
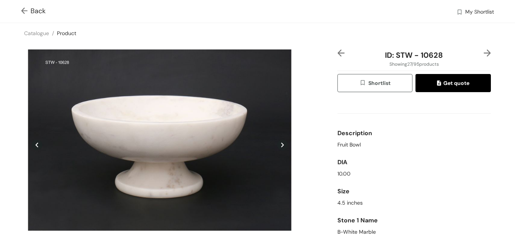
click at [484, 52] on img at bounding box center [487, 52] width 7 height 7
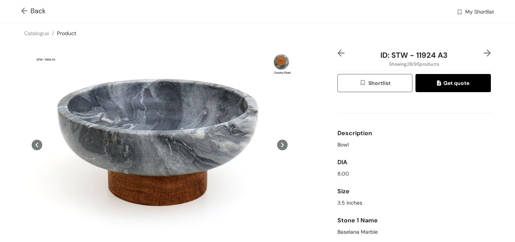
click at [27, 9] on img at bounding box center [25, 12] width 9 height 8
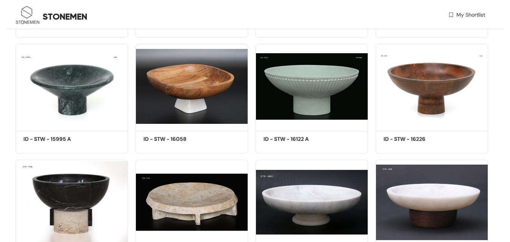
scroll to position [2410, 0]
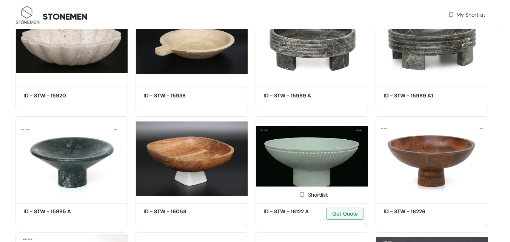
click at [312, 184] on img at bounding box center [311, 158] width 112 height 85
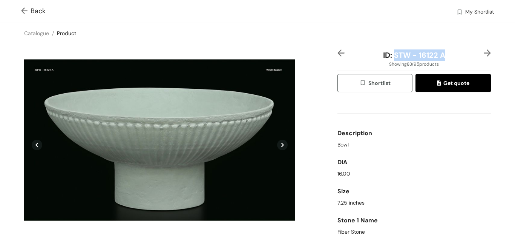
drag, startPoint x: 445, startPoint y: 56, endPoint x: 389, endPoint y: 54, distance: 56.2
click at [389, 54] on div "ID: STW - 16122 A" at bounding box center [414, 54] width 128 height 11
copy span "STW - 16122 A"
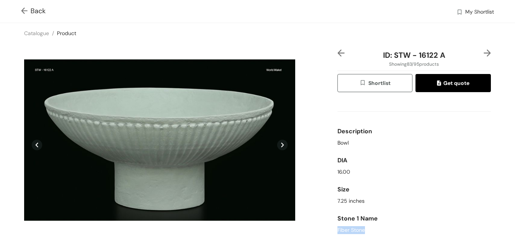
drag, startPoint x: 368, startPoint y: 229, endPoint x: 328, endPoint y: 229, distance: 39.6
click at [328, 229] on div "ID: STW - 16122 A Showing 83 / 95 products Shortlist Get quote Description Bowl…" at bounding box center [257, 166] width 518 height 247
copy div "Fiber Stone"
click at [352, 172] on div "16.00" at bounding box center [415, 172] width 154 height 8
click at [281, 143] on icon at bounding box center [282, 145] width 3 height 5
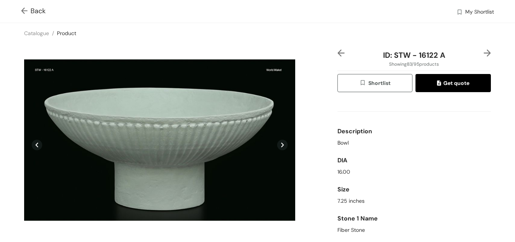
click at [484, 53] on img at bounding box center [487, 52] width 7 height 7
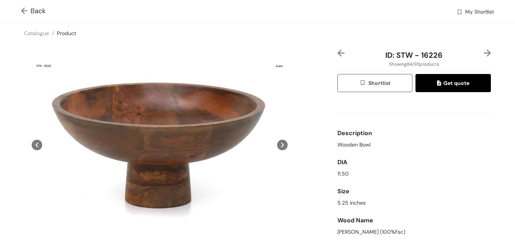
scroll to position [0, 0]
click at [484, 53] on img at bounding box center [487, 52] width 7 height 7
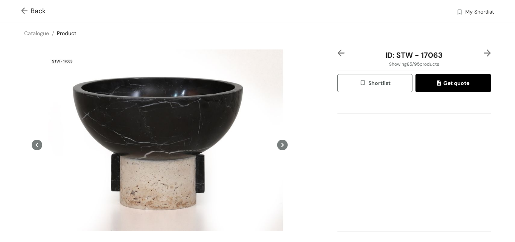
click at [484, 53] on img at bounding box center [487, 52] width 7 height 7
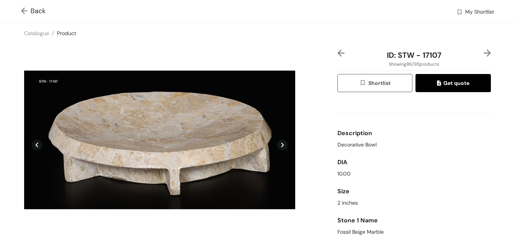
click at [484, 53] on img at bounding box center [487, 52] width 7 height 7
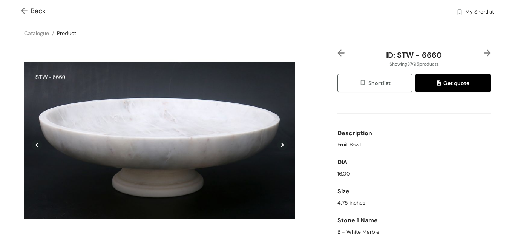
click at [484, 53] on img at bounding box center [487, 52] width 7 height 7
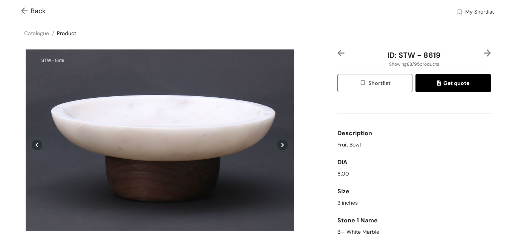
click at [484, 53] on img at bounding box center [487, 52] width 7 height 7
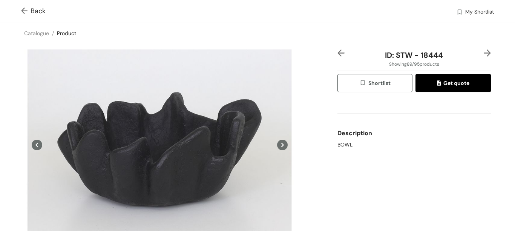
click at [484, 53] on img at bounding box center [487, 52] width 7 height 7
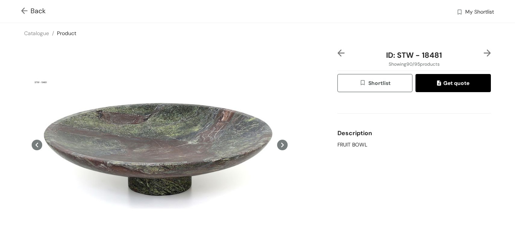
click at [484, 53] on img at bounding box center [487, 52] width 7 height 7
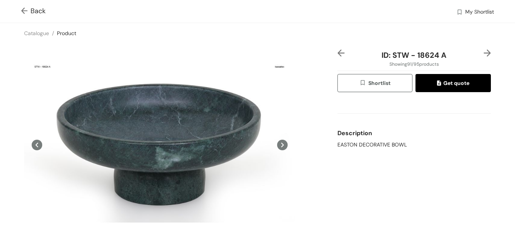
click at [484, 53] on img at bounding box center [487, 52] width 7 height 7
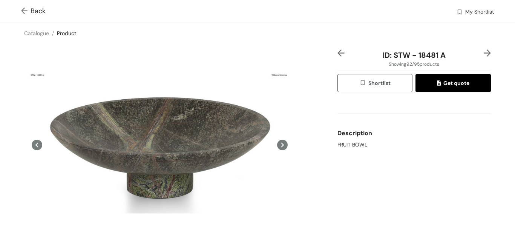
click at [484, 53] on img at bounding box center [487, 52] width 7 height 7
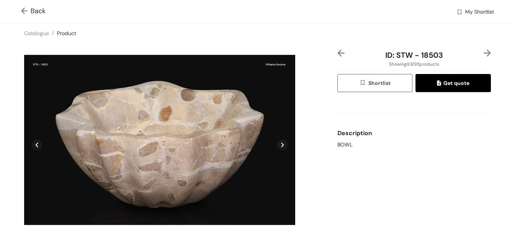
click at [484, 53] on img at bounding box center [487, 52] width 7 height 7
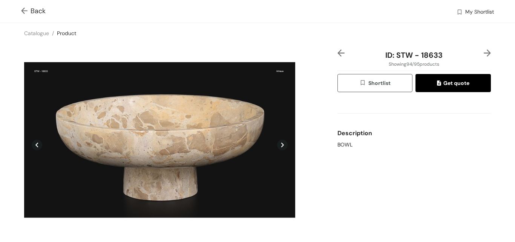
click at [484, 53] on img at bounding box center [487, 52] width 7 height 7
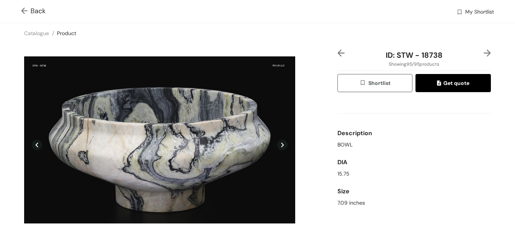
click at [484, 53] on img at bounding box center [487, 52] width 7 height 7
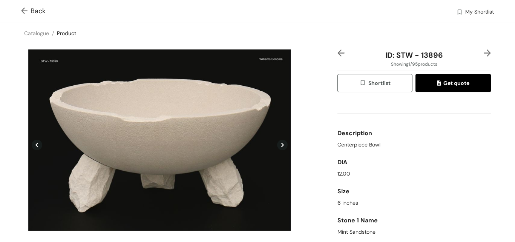
click at [338, 53] on img at bounding box center [341, 52] width 7 height 7
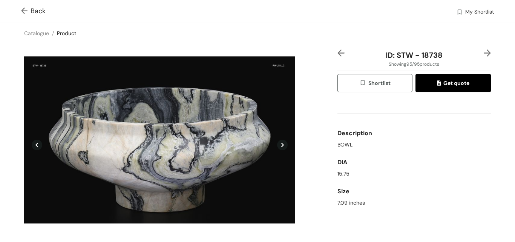
click at [339, 54] on img at bounding box center [341, 52] width 7 height 7
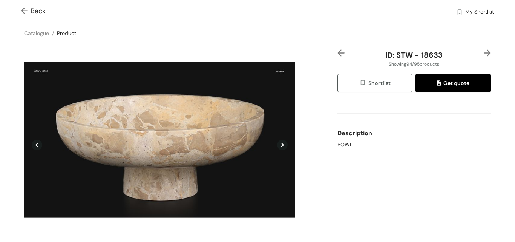
click at [484, 52] on img at bounding box center [487, 52] width 7 height 7
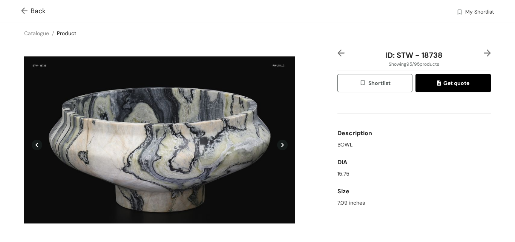
click at [484, 52] on img at bounding box center [487, 52] width 7 height 7
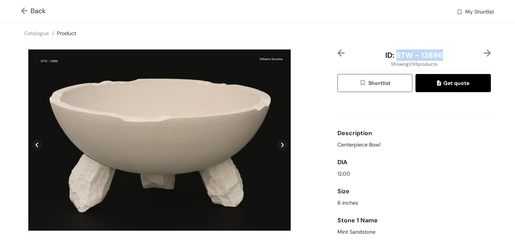
drag, startPoint x: 441, startPoint y: 54, endPoint x: 391, endPoint y: 54, distance: 49.8
click at [391, 54] on div "ID: STW - 13896" at bounding box center [414, 54] width 128 height 11
copy span "STW - 13896"
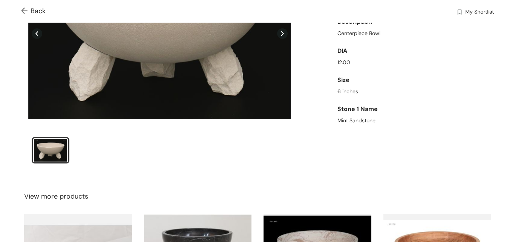
scroll to position [113, 0]
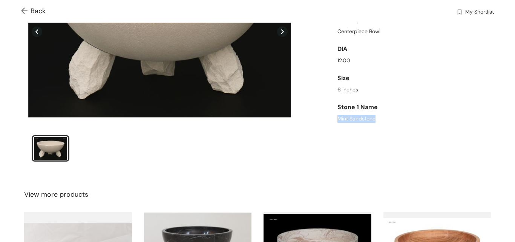
drag, startPoint x: 378, startPoint y: 120, endPoint x: 334, endPoint y: 117, distance: 44.3
click at [338, 117] on div "Mint Sandstone" at bounding box center [415, 119] width 154 height 8
copy div "Mint Sandstone"
click at [428, 96] on div "Size 6 inches" at bounding box center [415, 82] width 154 height 29
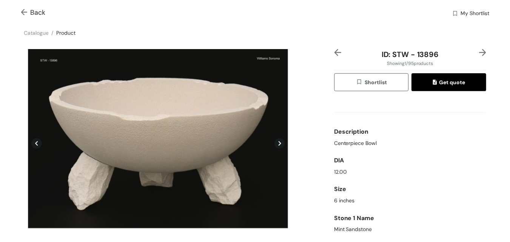
scroll to position [0, 0]
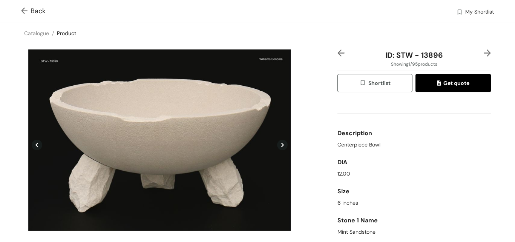
click at [26, 13] on img at bounding box center [25, 12] width 9 height 8
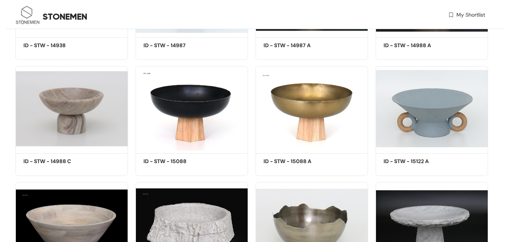
scroll to position [1581, 0]
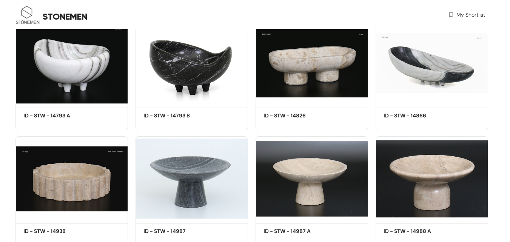
click at [21, 5] on img at bounding box center [27, 15] width 25 height 25
click at [25, 11] on img at bounding box center [27, 15] width 25 height 25
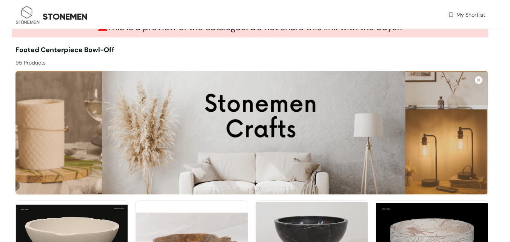
scroll to position [0, 0]
